Goal: Task Accomplishment & Management: Complete application form

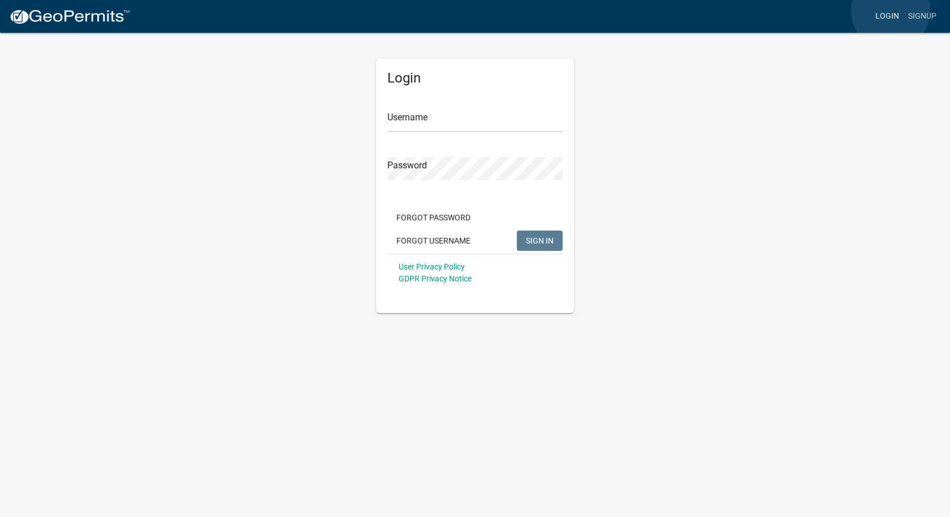
click at [890, 11] on link "Login" at bounding box center [887, 16] width 33 height 21
click at [440, 131] on input "Username" at bounding box center [474, 120] width 175 height 23
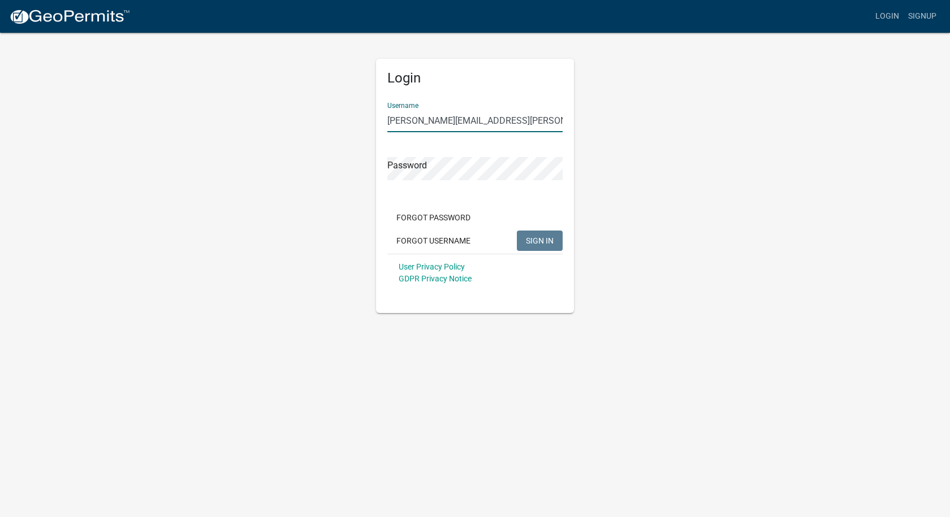
type input "paul.horn@howardcountyin.gov"
click at [517, 231] on button "SIGN IN" at bounding box center [540, 241] width 46 height 20
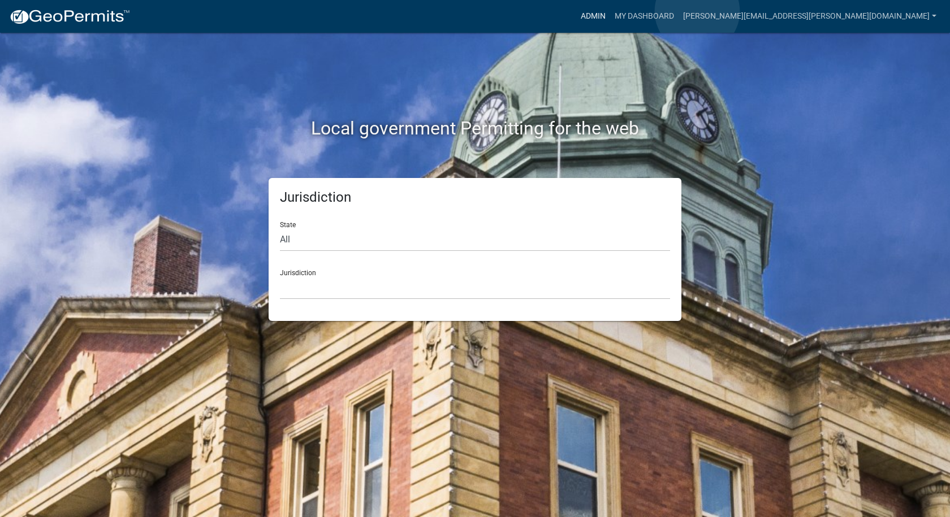
click at [610, 11] on link "Admin" at bounding box center [593, 16] width 34 height 21
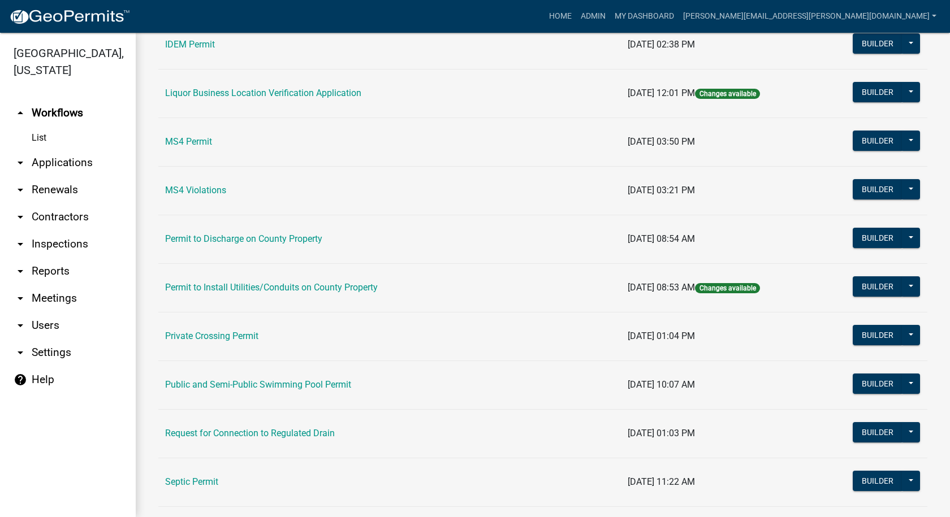
scroll to position [974, 0]
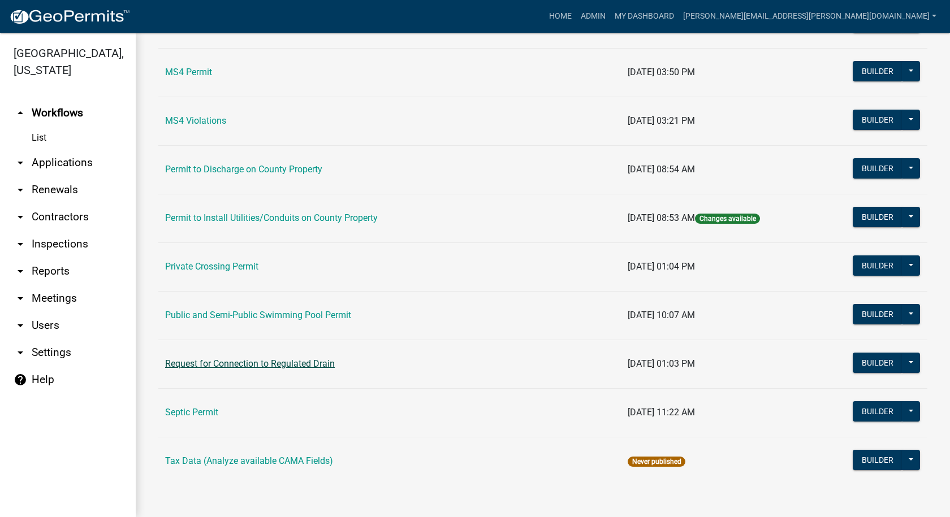
click at [237, 362] on link "Request for Connection to Regulated Drain" at bounding box center [250, 363] width 170 height 11
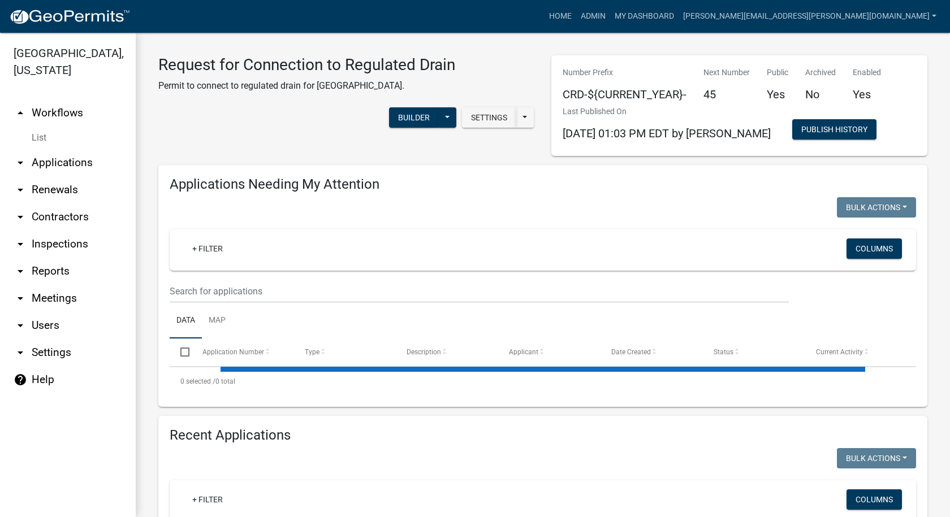
select select "1: 25"
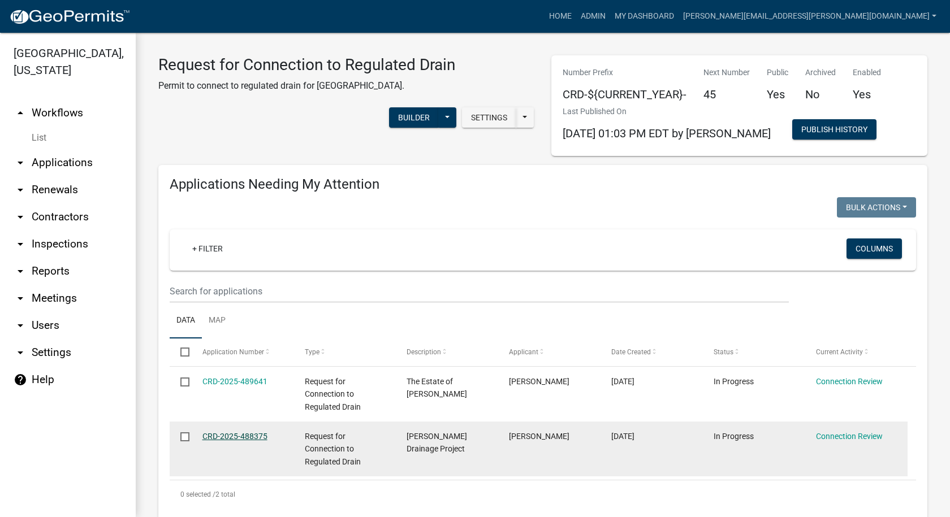
click at [225, 435] on link "CRD-2025-488375" at bounding box center [234, 436] width 65 height 9
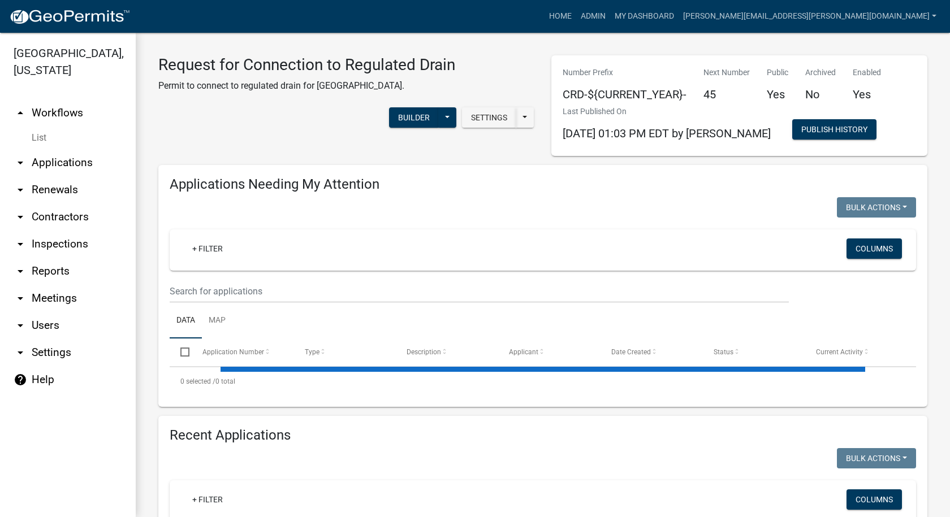
select select "1: 25"
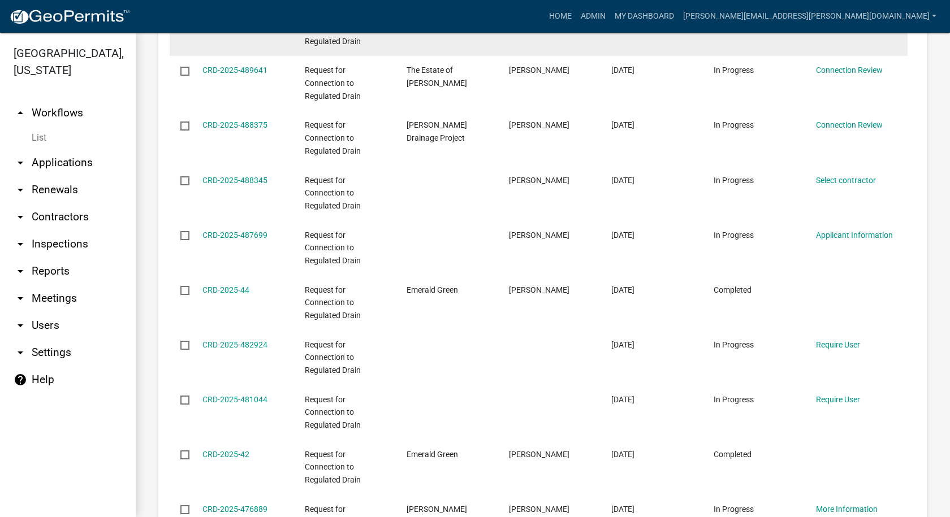
scroll to position [791, 0]
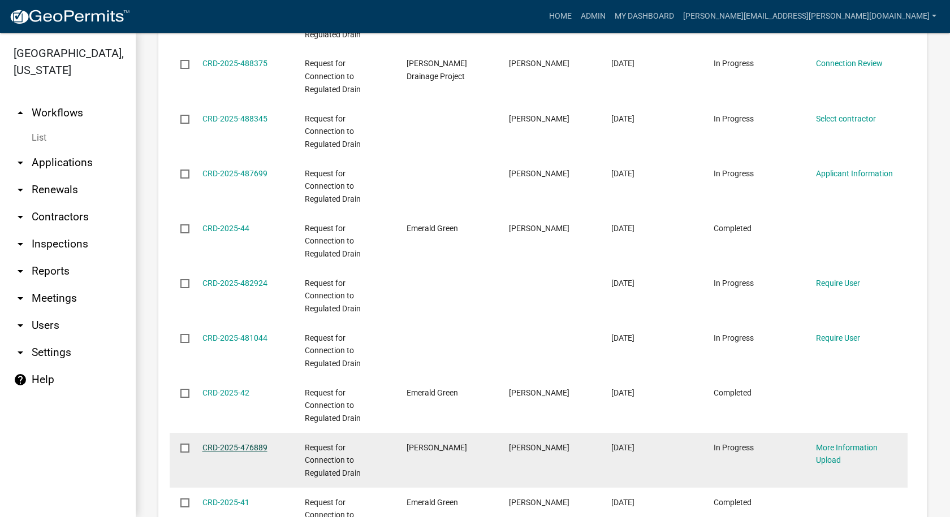
click at [223, 445] on link "CRD-2025-476889" at bounding box center [234, 447] width 65 height 9
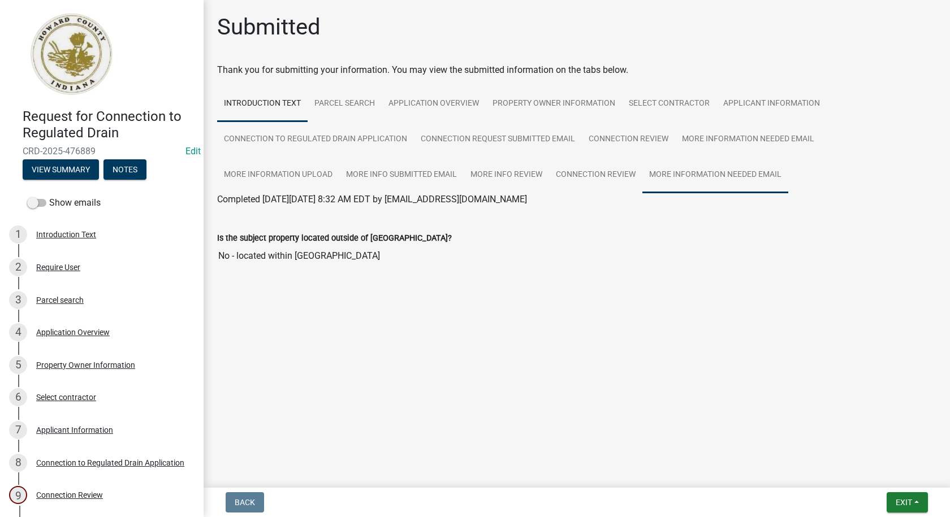
click at [726, 175] on link "More Information Needed Email" at bounding box center [715, 175] width 146 height 36
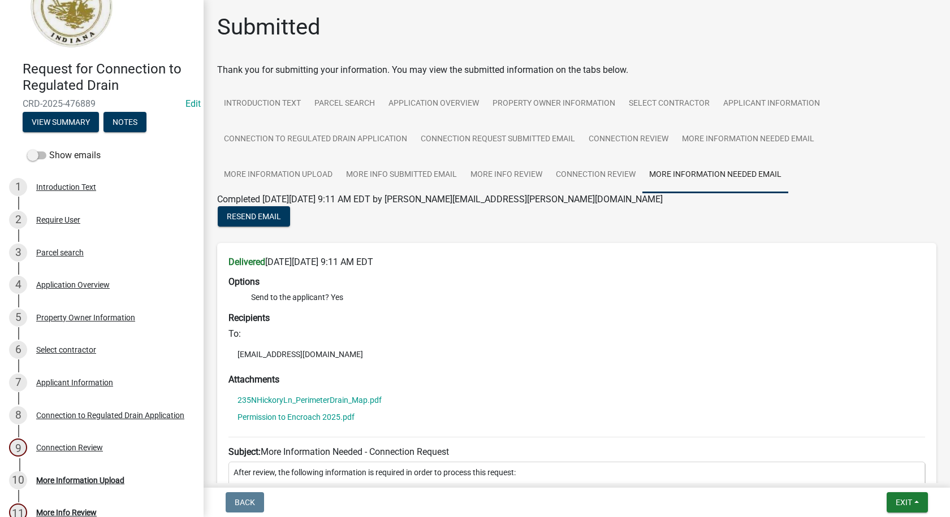
scroll to position [97, 0]
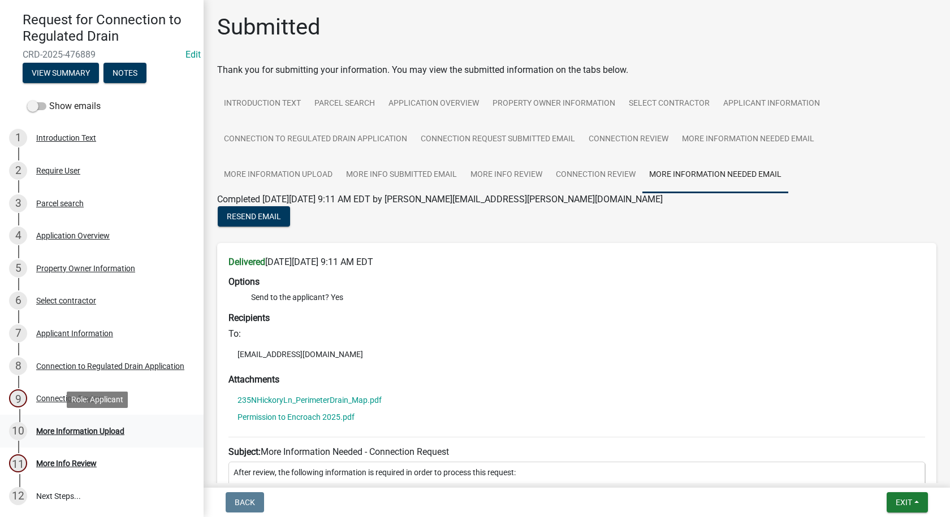
click at [77, 431] on div "More Information Upload" at bounding box center [80, 431] width 88 height 8
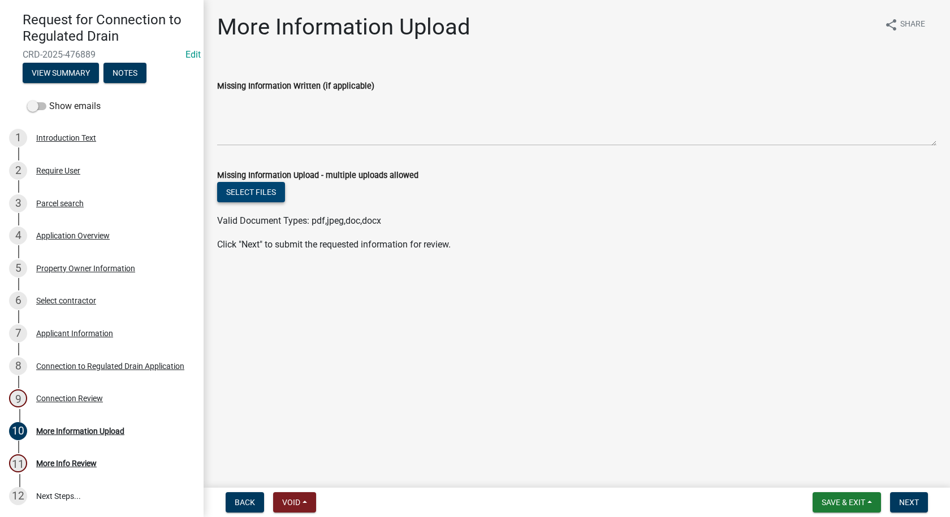
click at [258, 190] on button "Select files" at bounding box center [251, 192] width 68 height 20
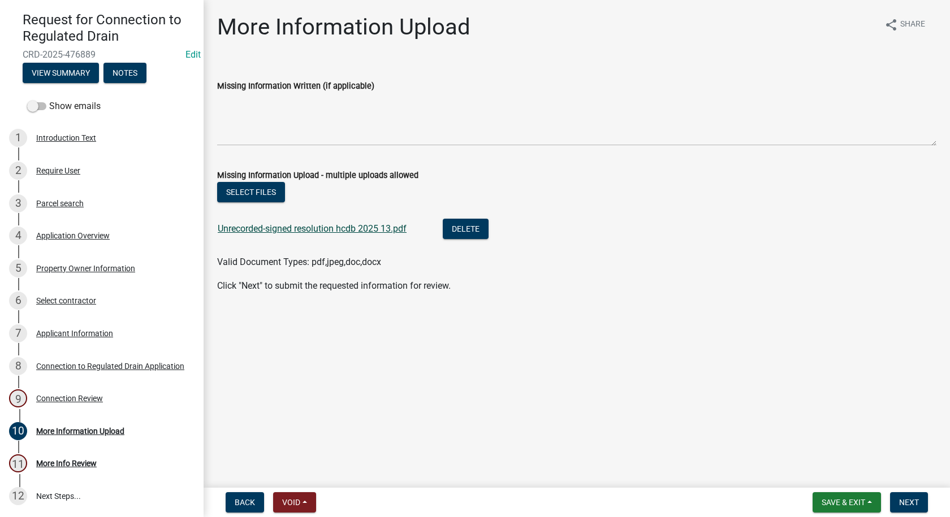
click at [293, 231] on link "Unrecorded-signed resolution hcdb 2025 13.pdf" at bounding box center [312, 228] width 189 height 11
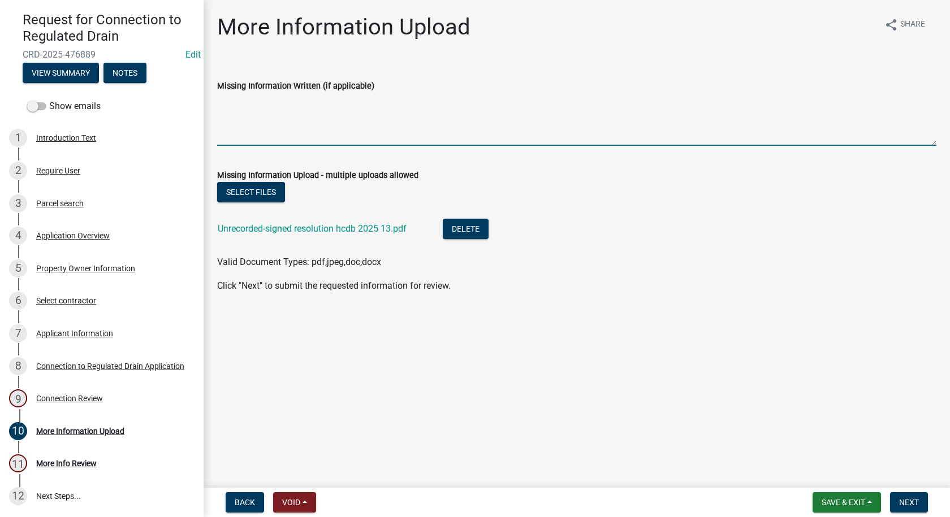
click at [240, 129] on textarea "Missing Information Written (if applicable)" at bounding box center [576, 119] width 719 height 53
type textarea "Encroachment was approved 10/6/25 and recorded 10/7/25."
click at [235, 191] on button "Select files" at bounding box center [251, 192] width 68 height 20
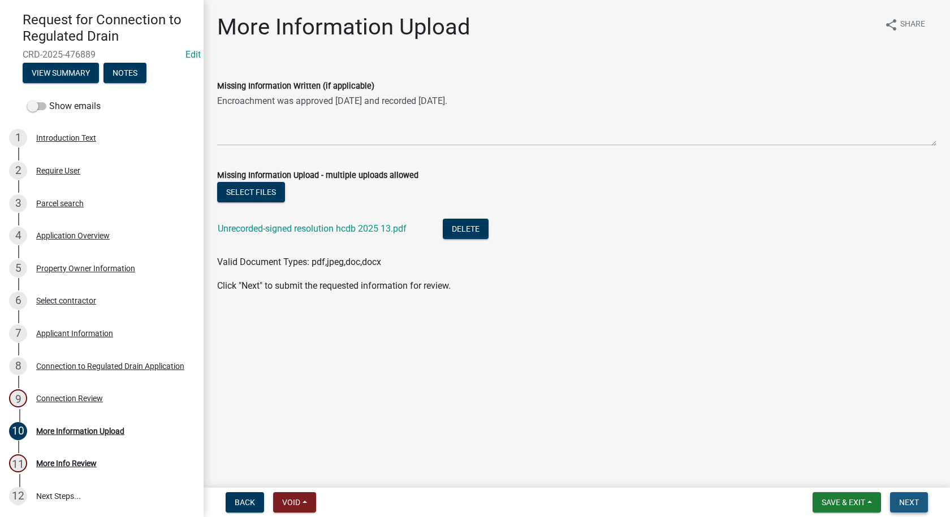
click at [910, 499] on span "Next" at bounding box center [909, 502] width 20 height 9
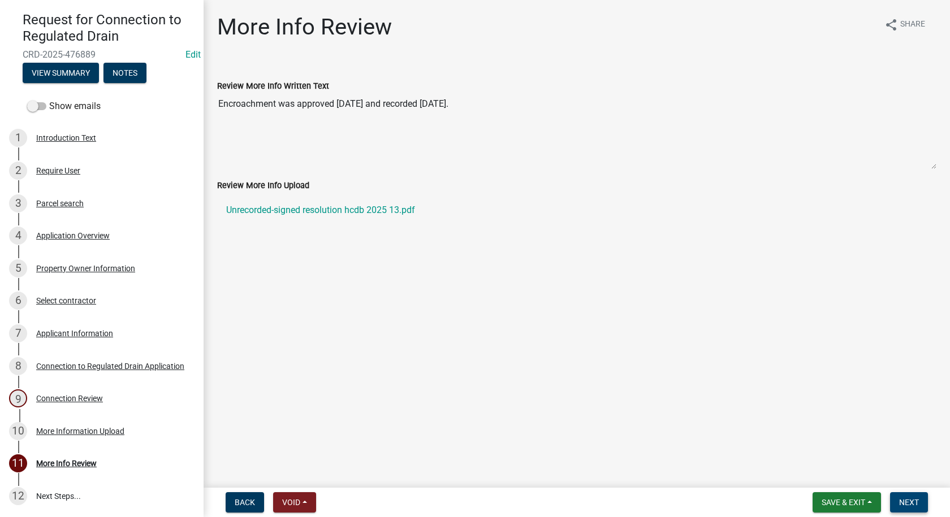
click at [911, 504] on span "Next" at bounding box center [909, 502] width 20 height 9
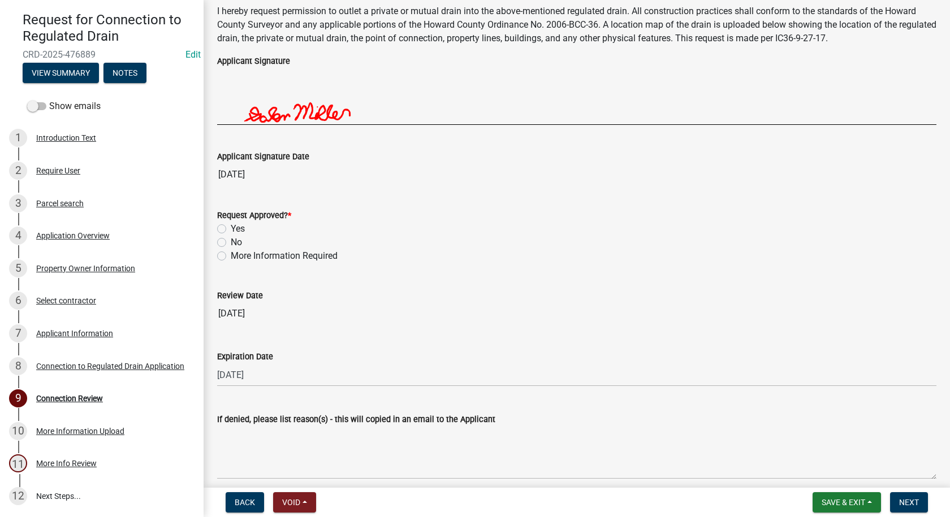
scroll to position [2022, 0]
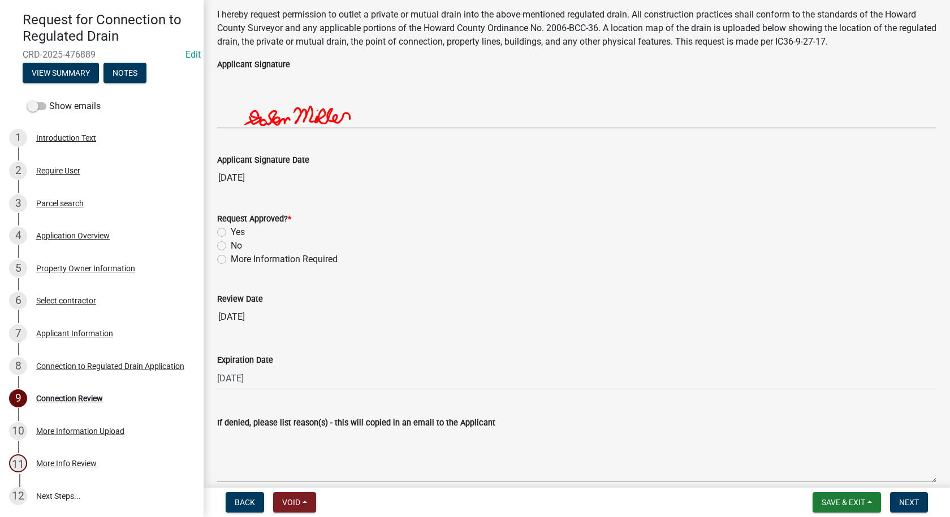
click at [227, 232] on div "Yes" at bounding box center [576, 233] width 719 height 14
drag, startPoint x: 222, startPoint y: 230, endPoint x: 246, endPoint y: 233, distance: 25.1
click at [231, 230] on label "Yes" at bounding box center [238, 233] width 14 height 14
click at [231, 230] on input "Yes" at bounding box center [234, 229] width 7 height 7
radio input "true"
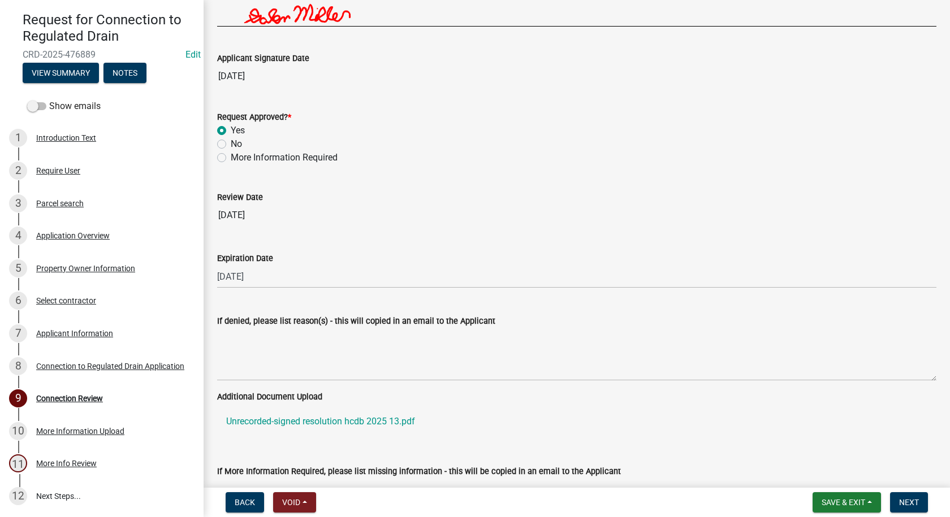
scroll to position [2308, 0]
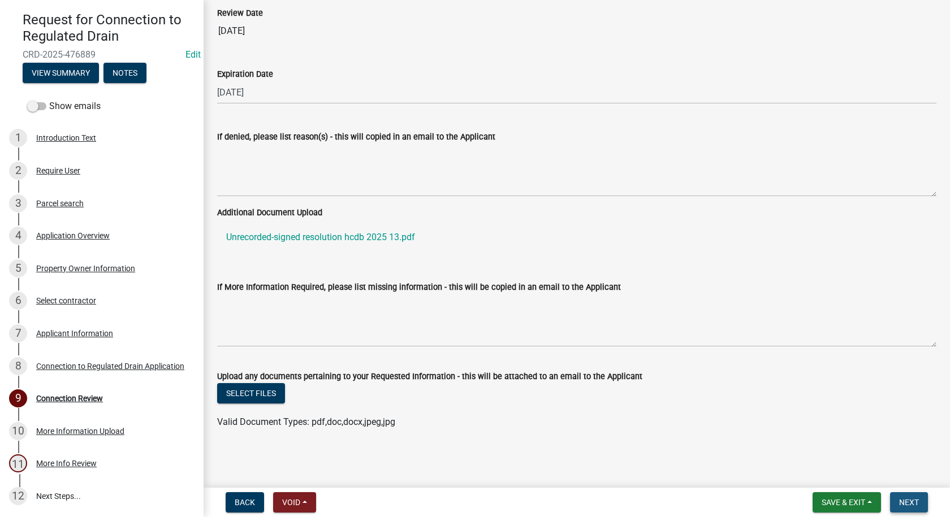
click at [915, 504] on span "Next" at bounding box center [909, 502] width 20 height 9
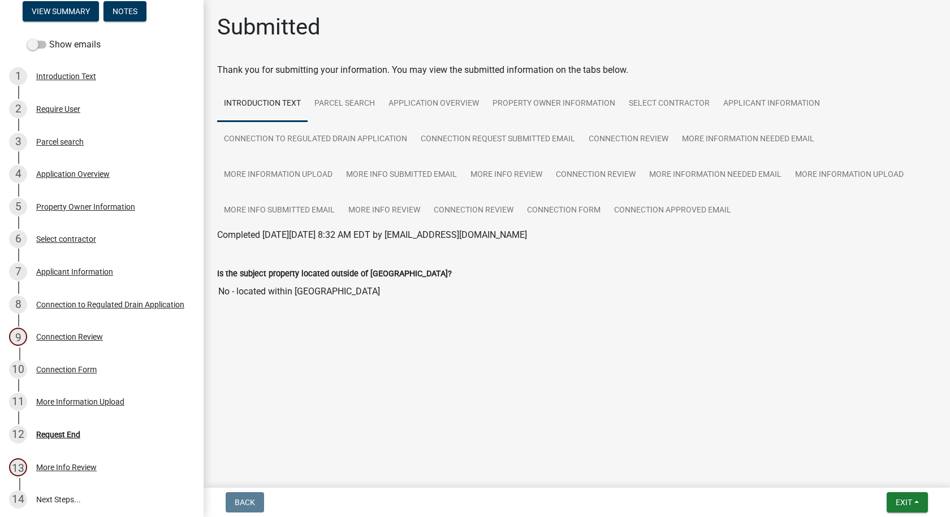
scroll to position [162, 0]
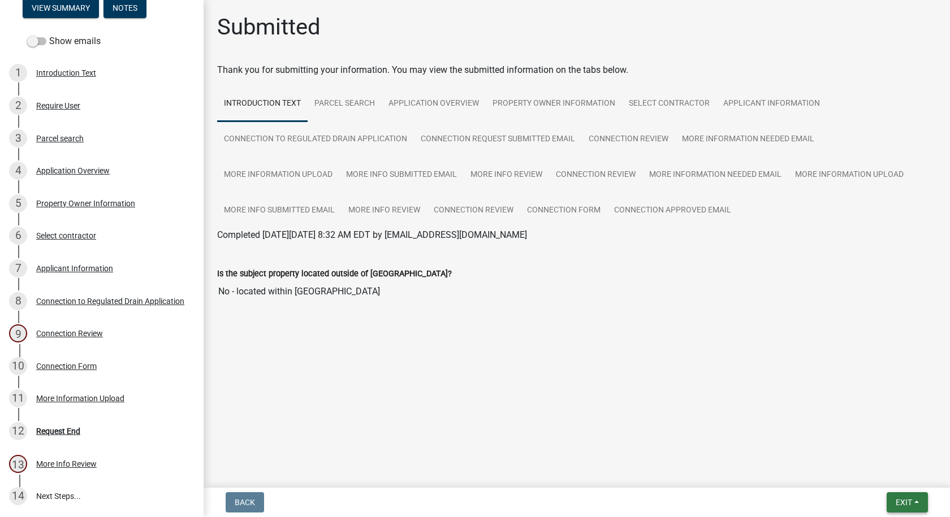
click at [918, 504] on button "Exit" at bounding box center [906, 502] width 41 height 20
click at [885, 474] on button "Save & Exit" at bounding box center [882, 473] width 90 height 27
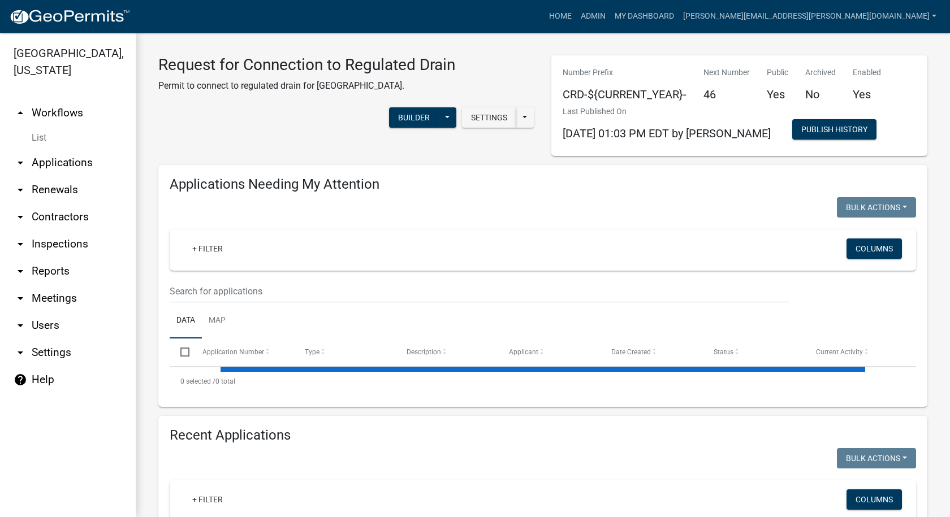
select select "1: 25"
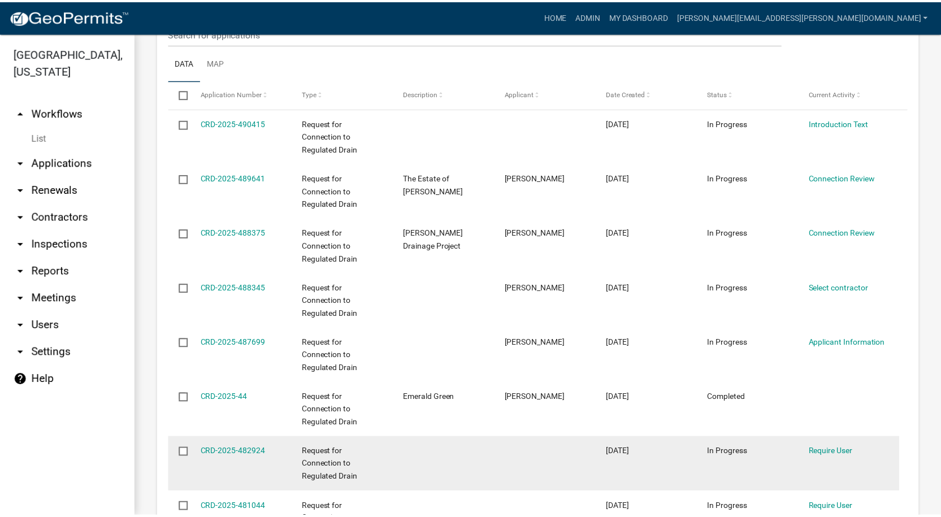
scroll to position [791, 0]
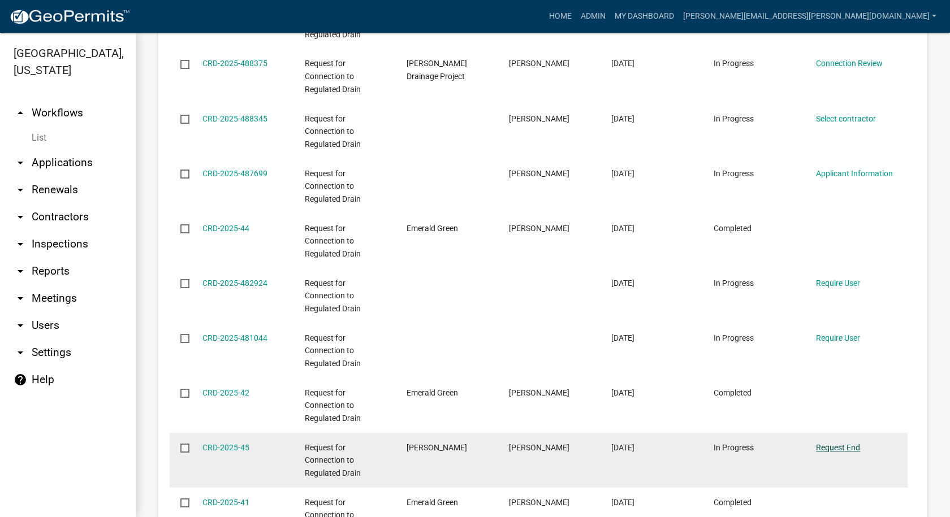
click at [838, 447] on link "Request End" at bounding box center [838, 447] width 44 height 9
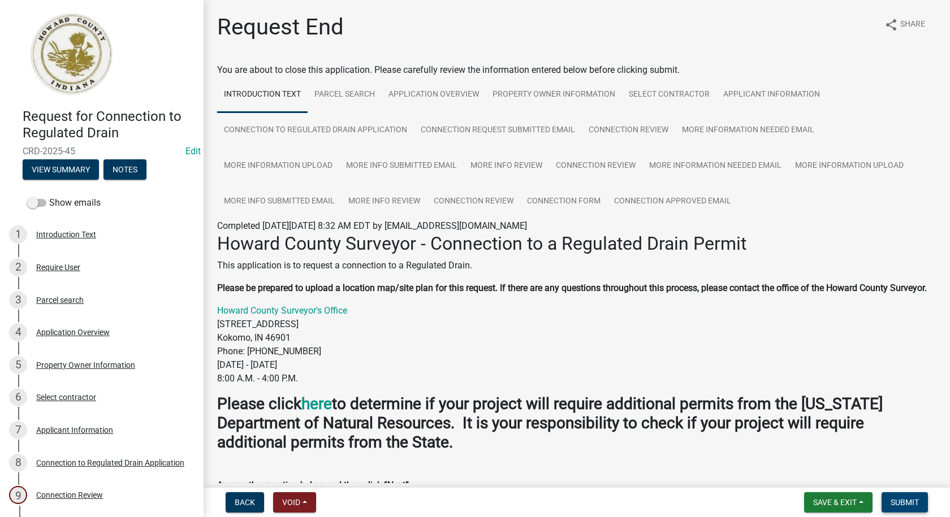
click at [902, 503] on span "Submit" at bounding box center [904, 502] width 28 height 9
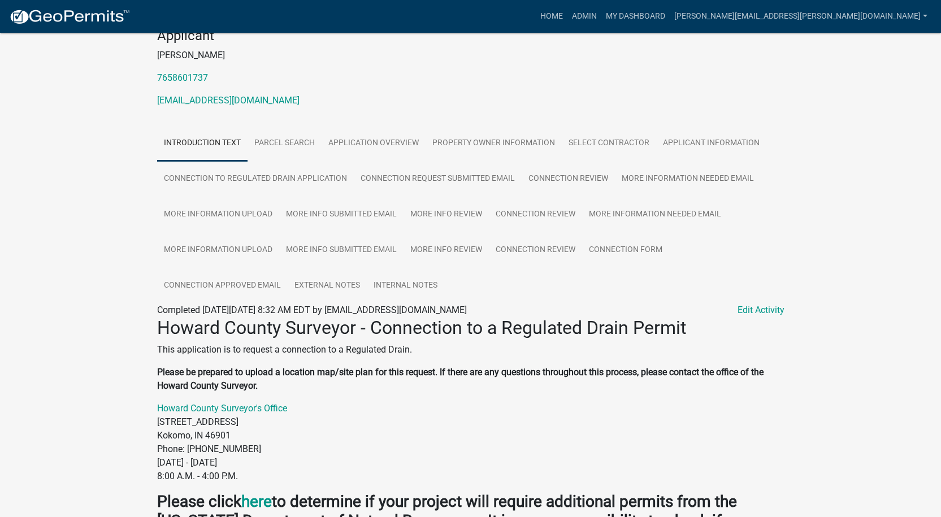
scroll to position [118, 0]
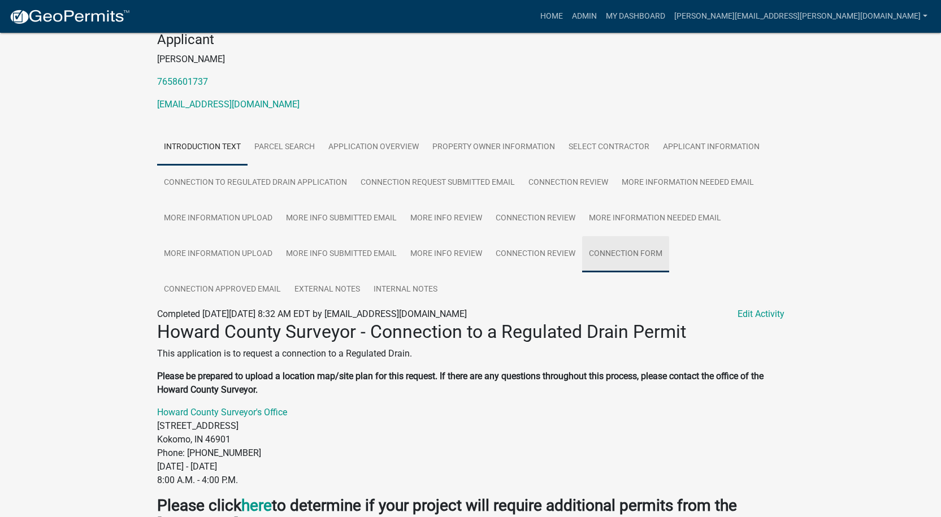
click at [643, 255] on link "Connection Form" at bounding box center [625, 254] width 87 height 36
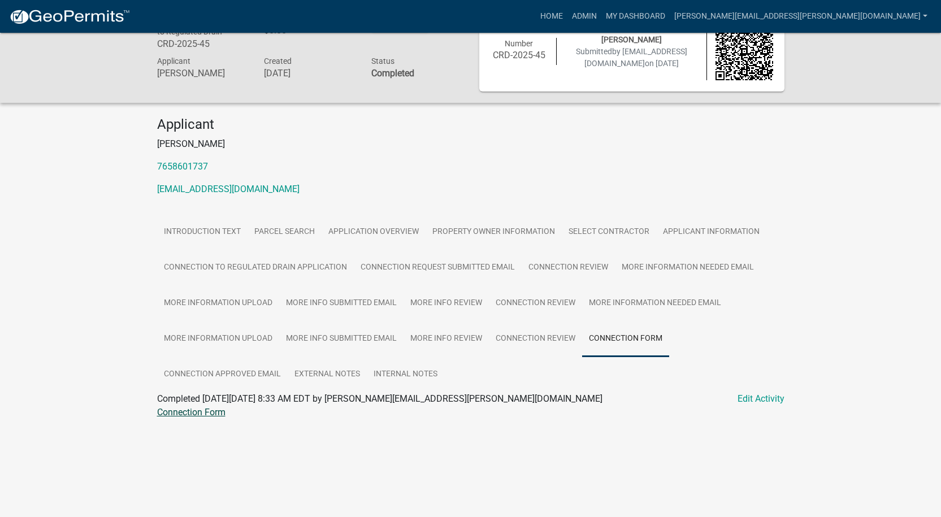
click at [170, 412] on link "Connection Form" at bounding box center [191, 412] width 68 height 11
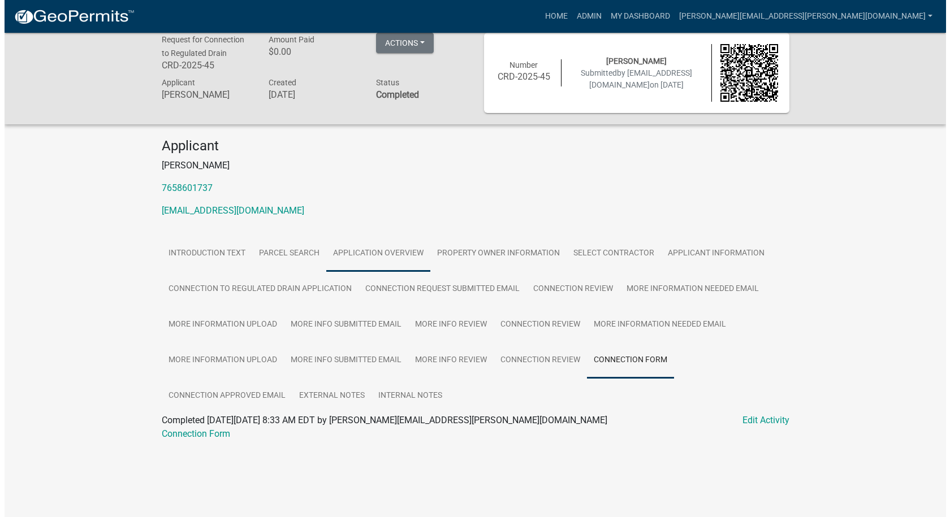
scroll to position [0, 0]
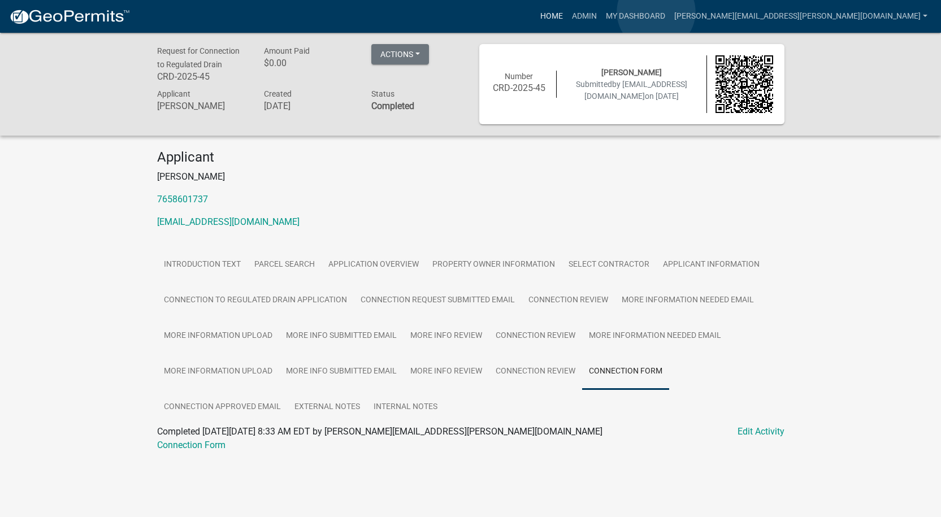
click at [568, 12] on link "Home" at bounding box center [552, 16] width 32 height 21
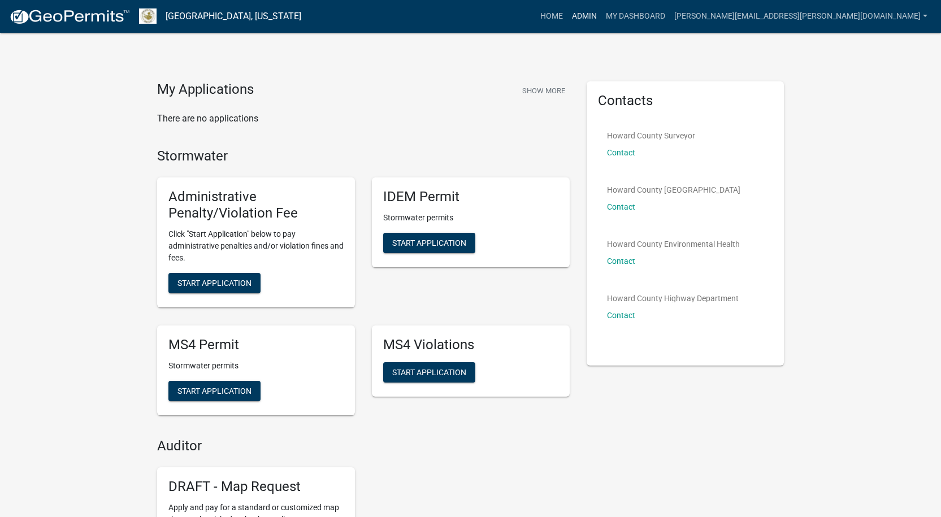
click at [601, 12] on link "Admin" at bounding box center [585, 16] width 34 height 21
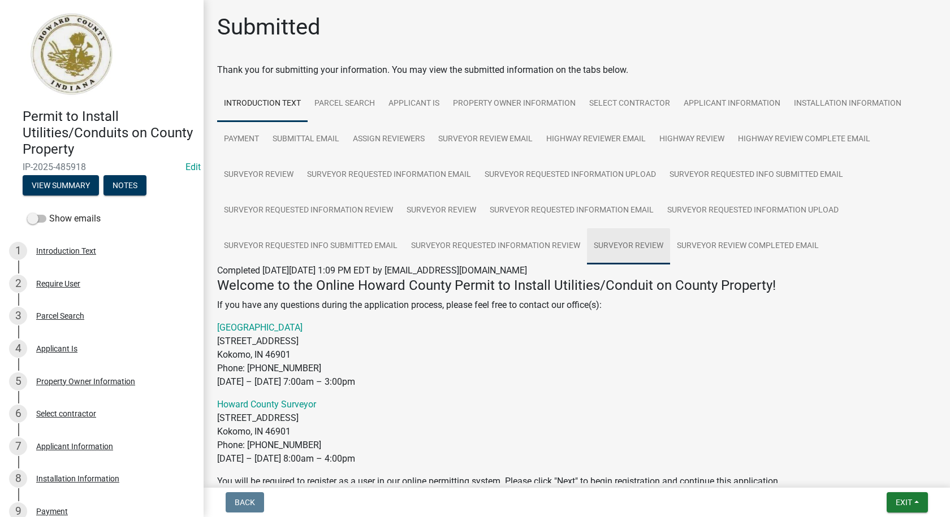
click at [635, 245] on link "Surveyor Review" at bounding box center [628, 246] width 83 height 36
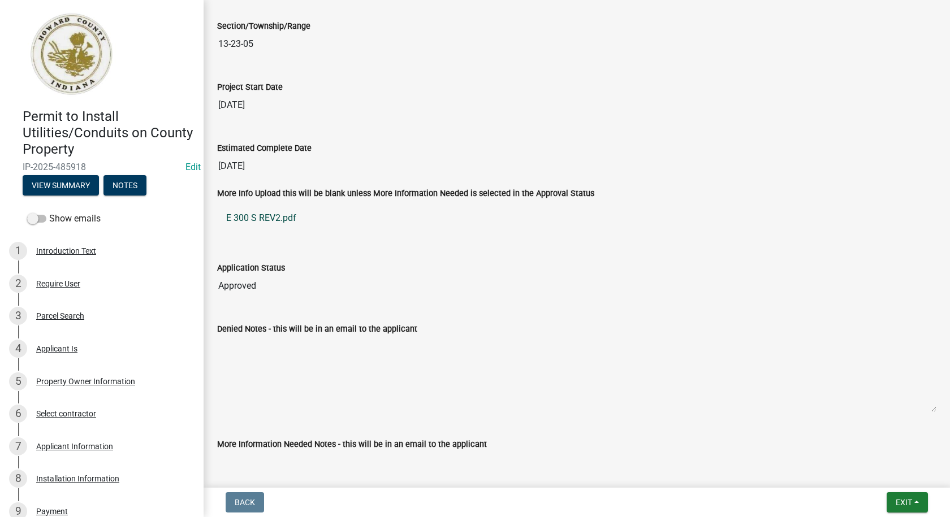
scroll to position [2035, 0]
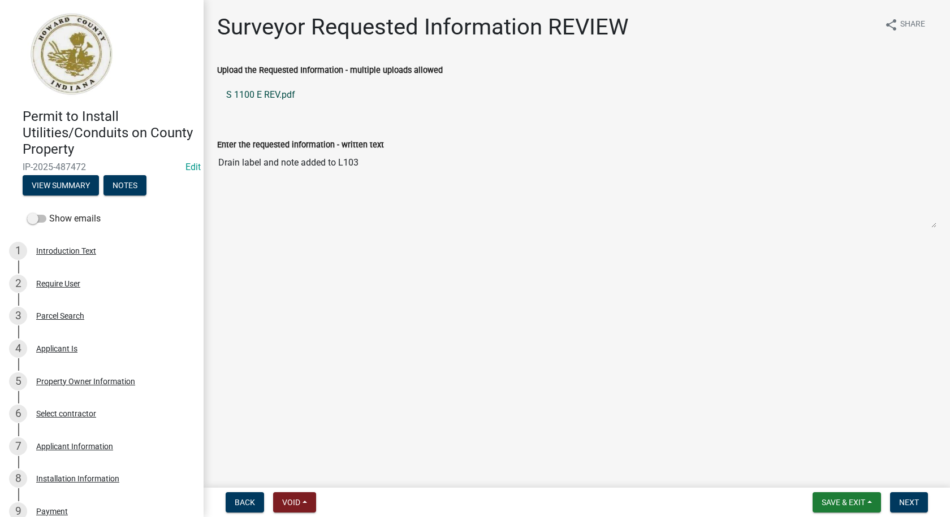
click at [265, 94] on link "S 1100 E REV.pdf" at bounding box center [576, 94] width 719 height 27
